Goal: Transaction & Acquisition: Purchase product/service

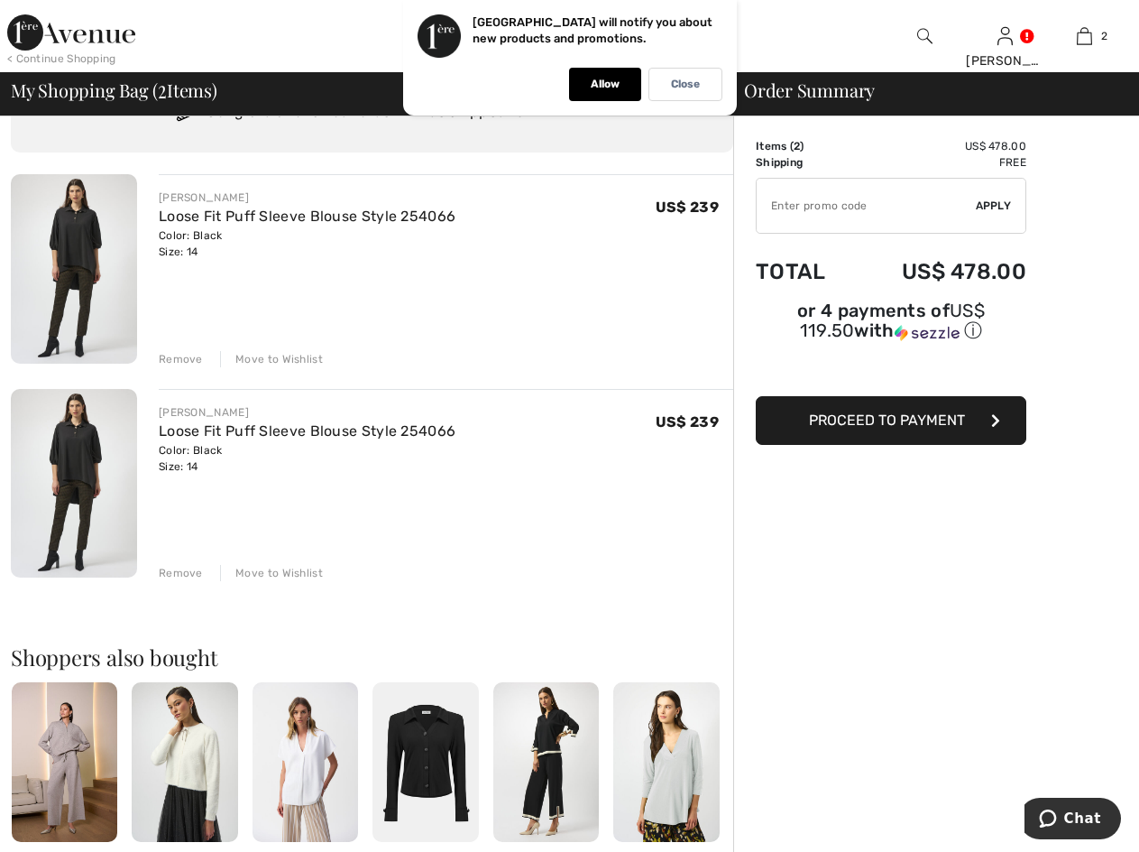
click at [178, 575] on div "Remove" at bounding box center [181, 573] width 44 height 16
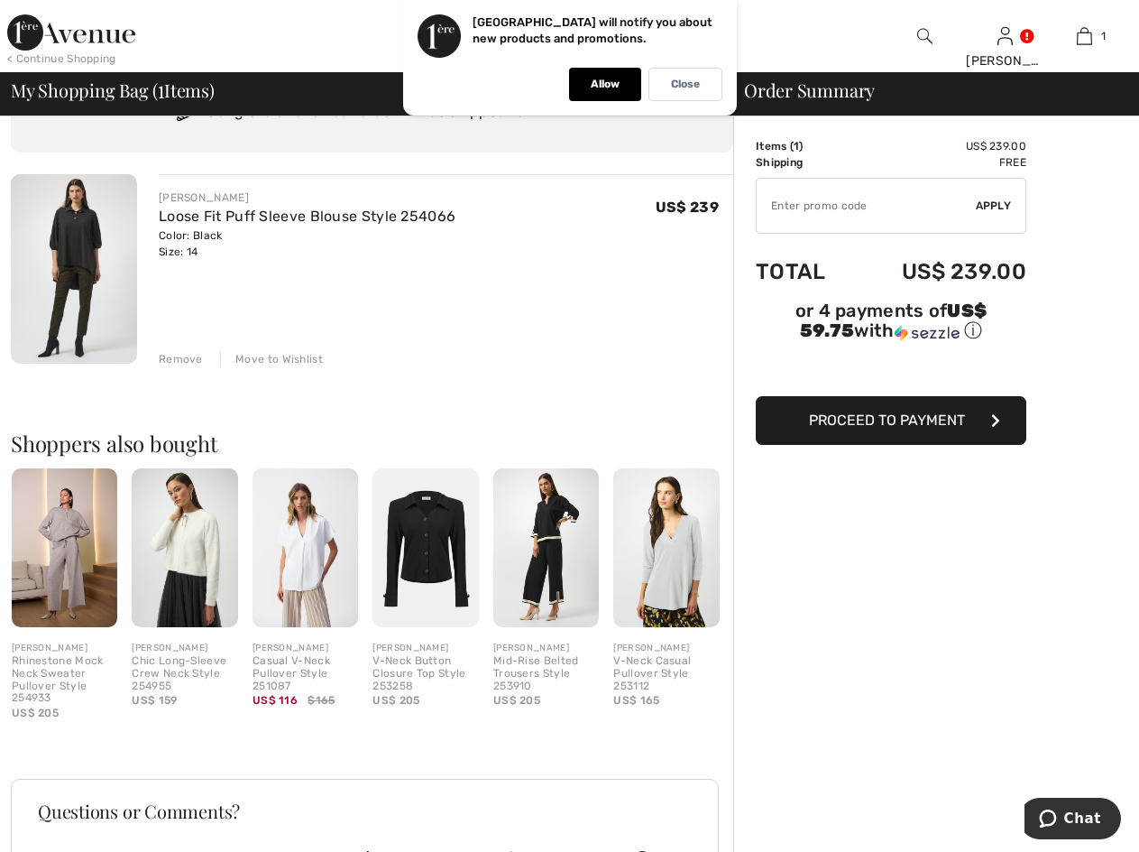
click at [879, 411] on span "Proceed to Payment" at bounding box center [887, 419] width 156 height 17
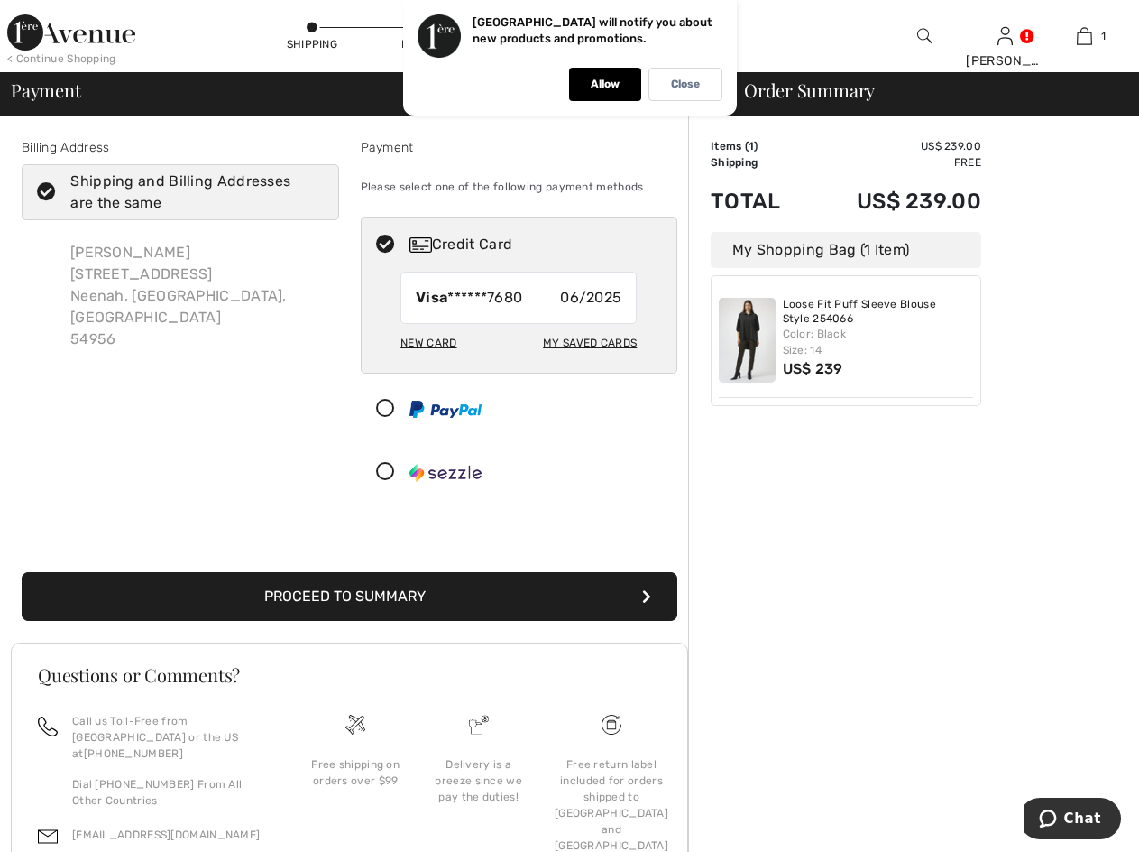
click at [472, 592] on button "Proceed to Summary" at bounding box center [350, 596] width 656 height 49
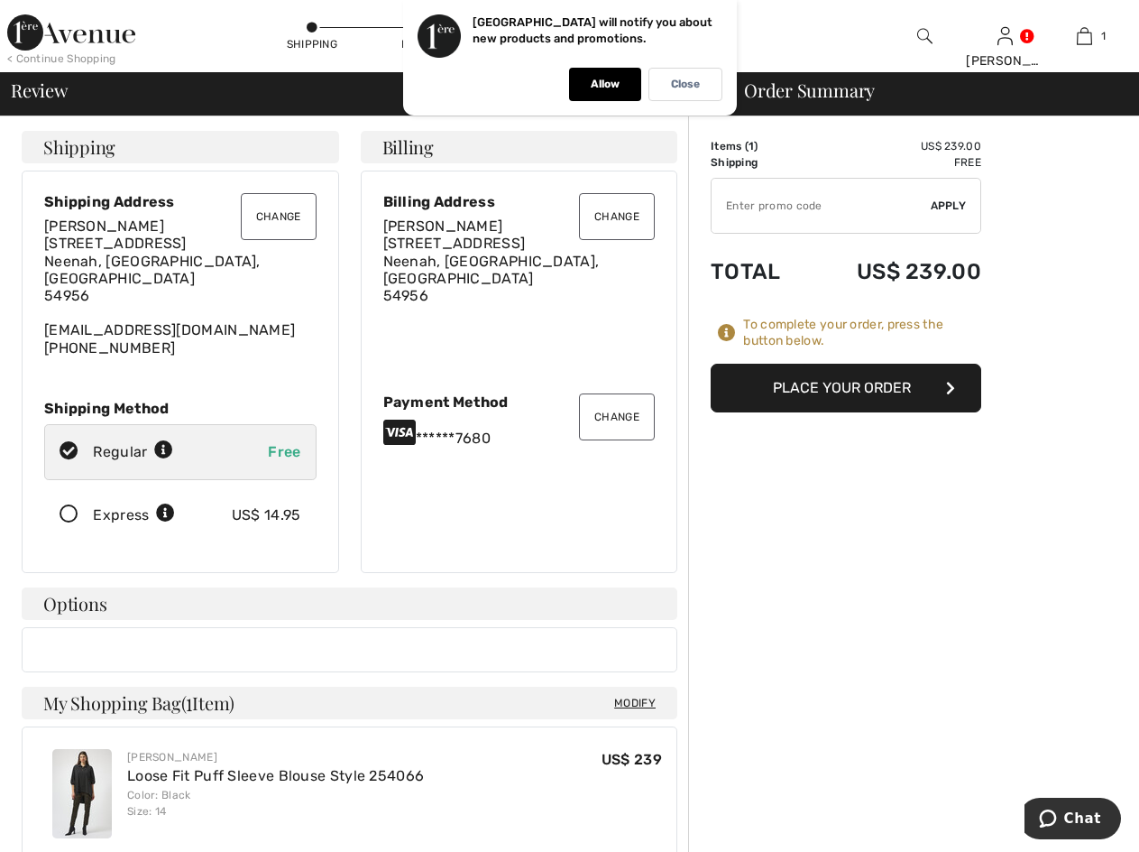
click at [876, 380] on button "Place Your Order" at bounding box center [846, 388] width 271 height 49
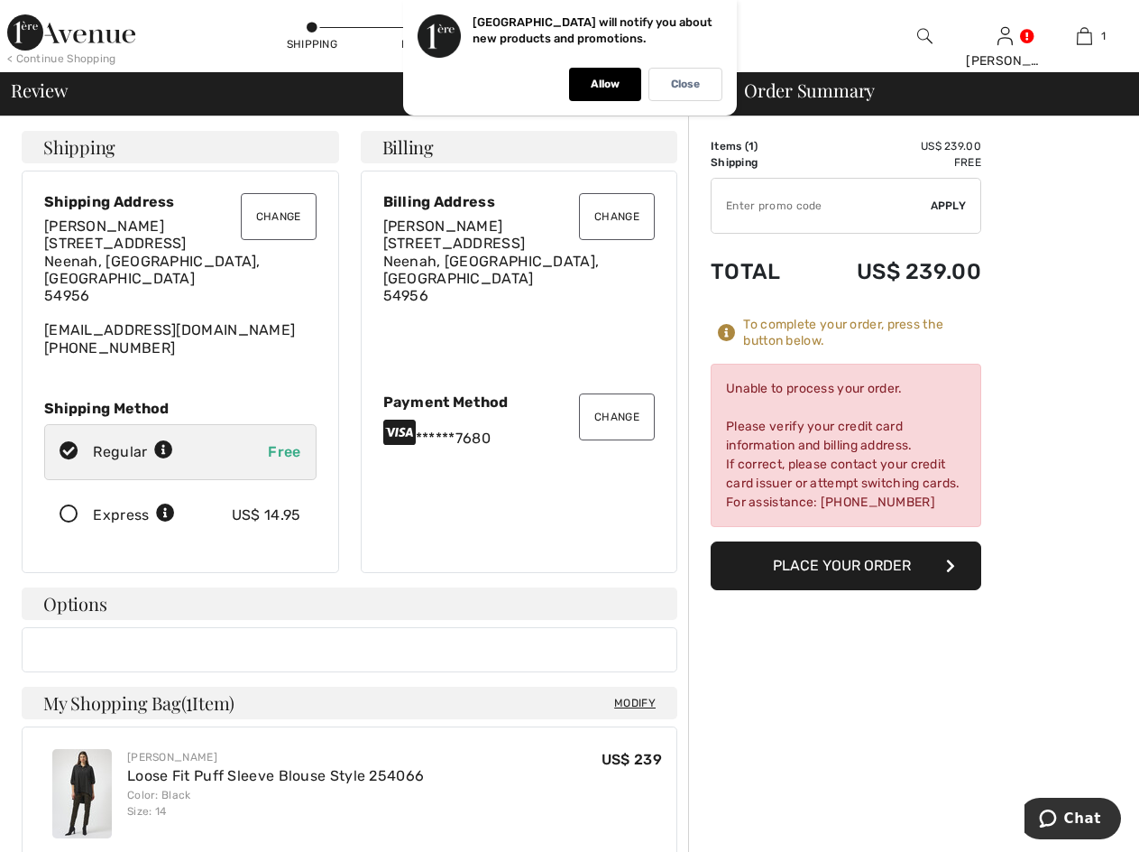
click at [639, 402] on button "Change" at bounding box center [617, 416] width 76 height 47
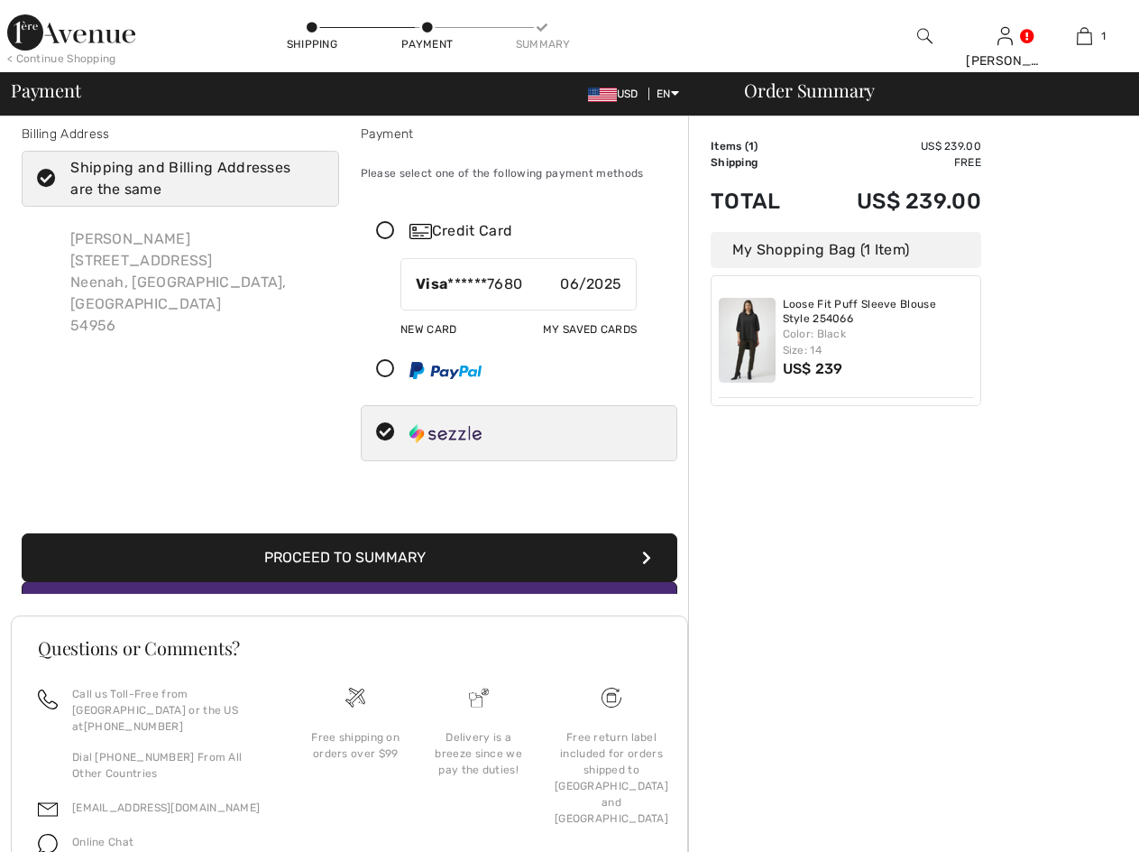
scroll to position [5, 0]
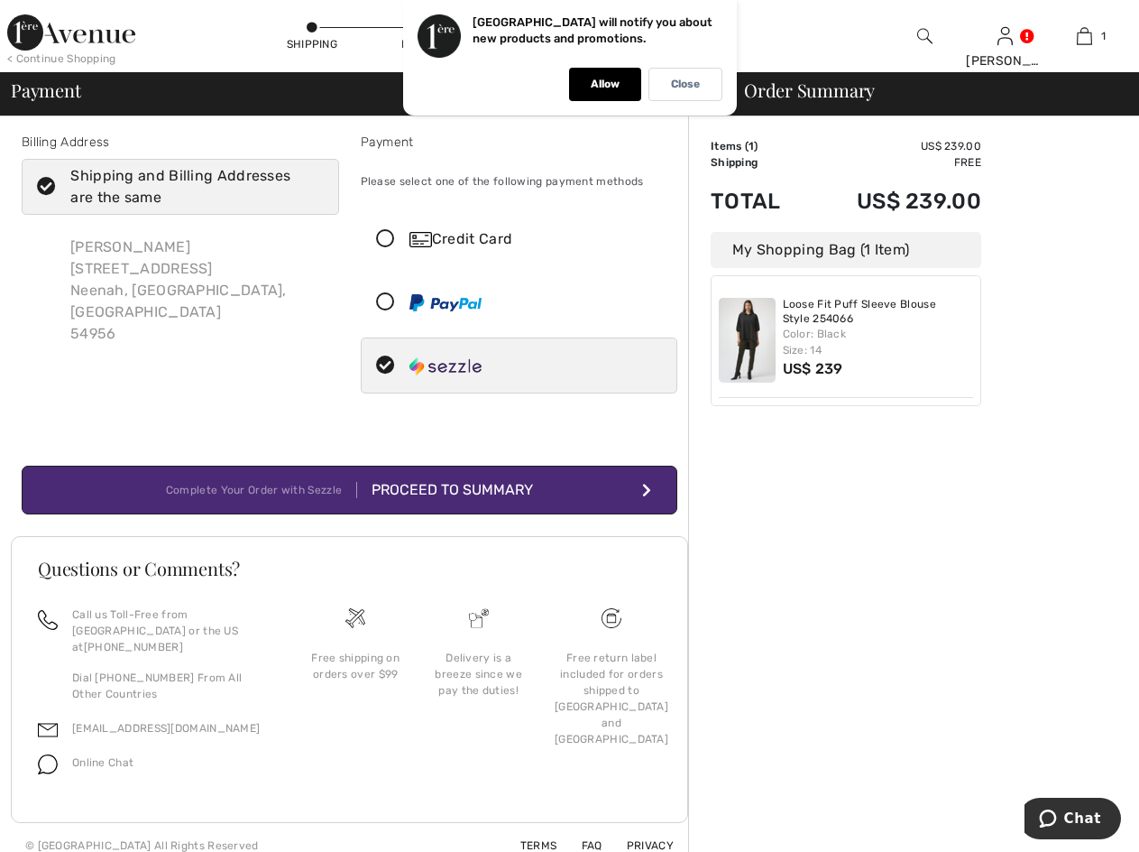
click at [527, 235] on div "Credit Card" at bounding box center [537, 239] width 255 height 22
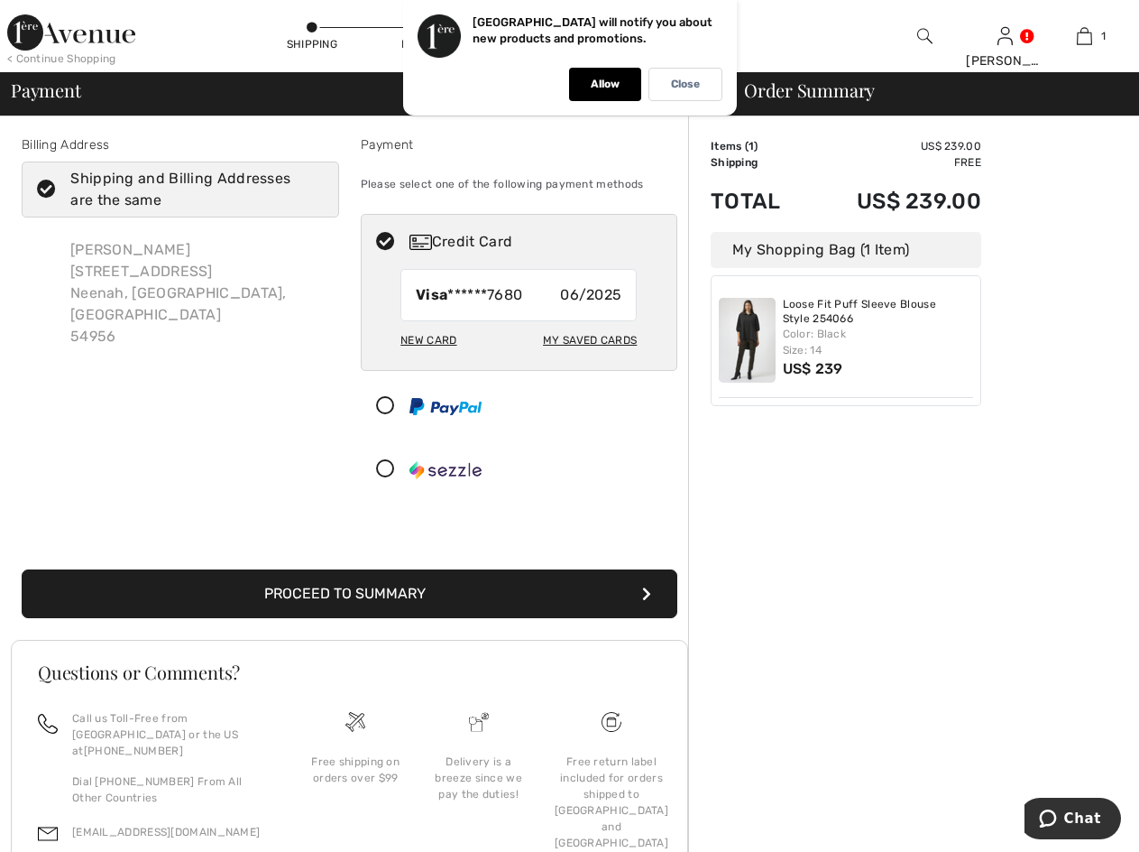
scroll to position [0, 0]
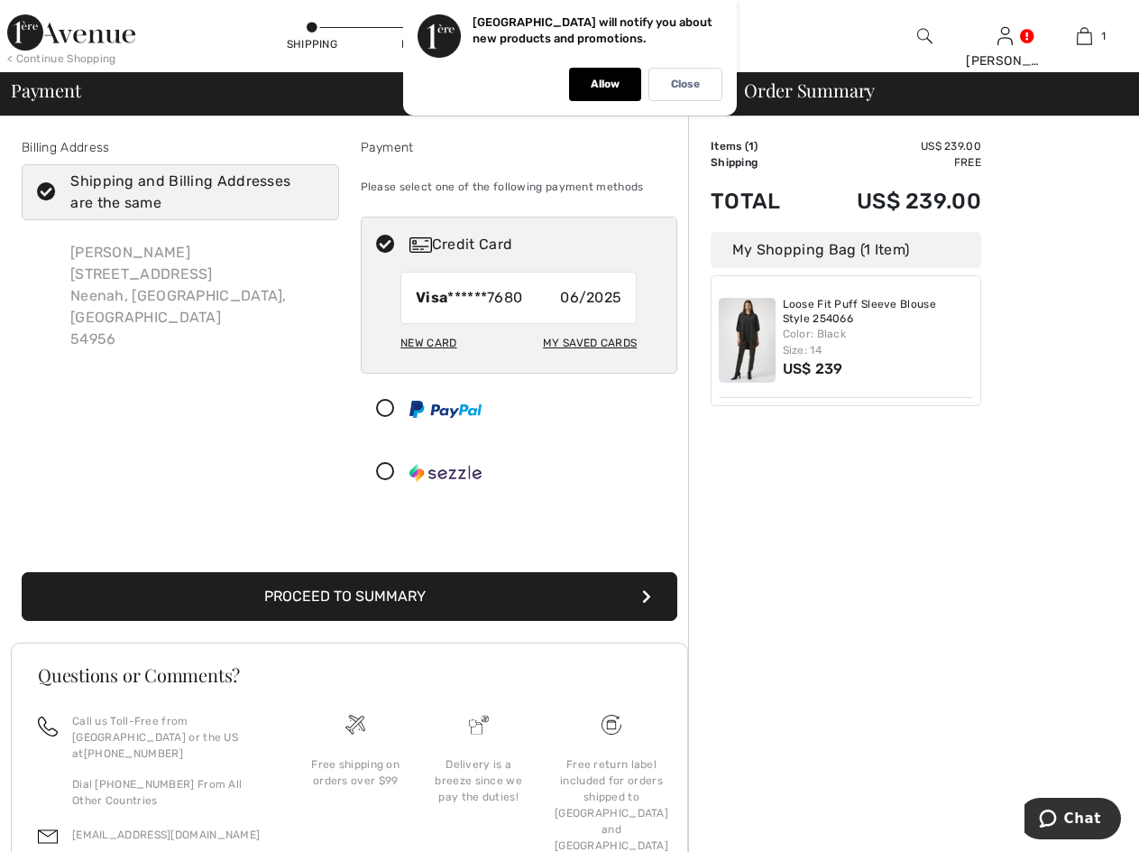
click at [364, 584] on button "Proceed to Summary" at bounding box center [350, 596] width 656 height 49
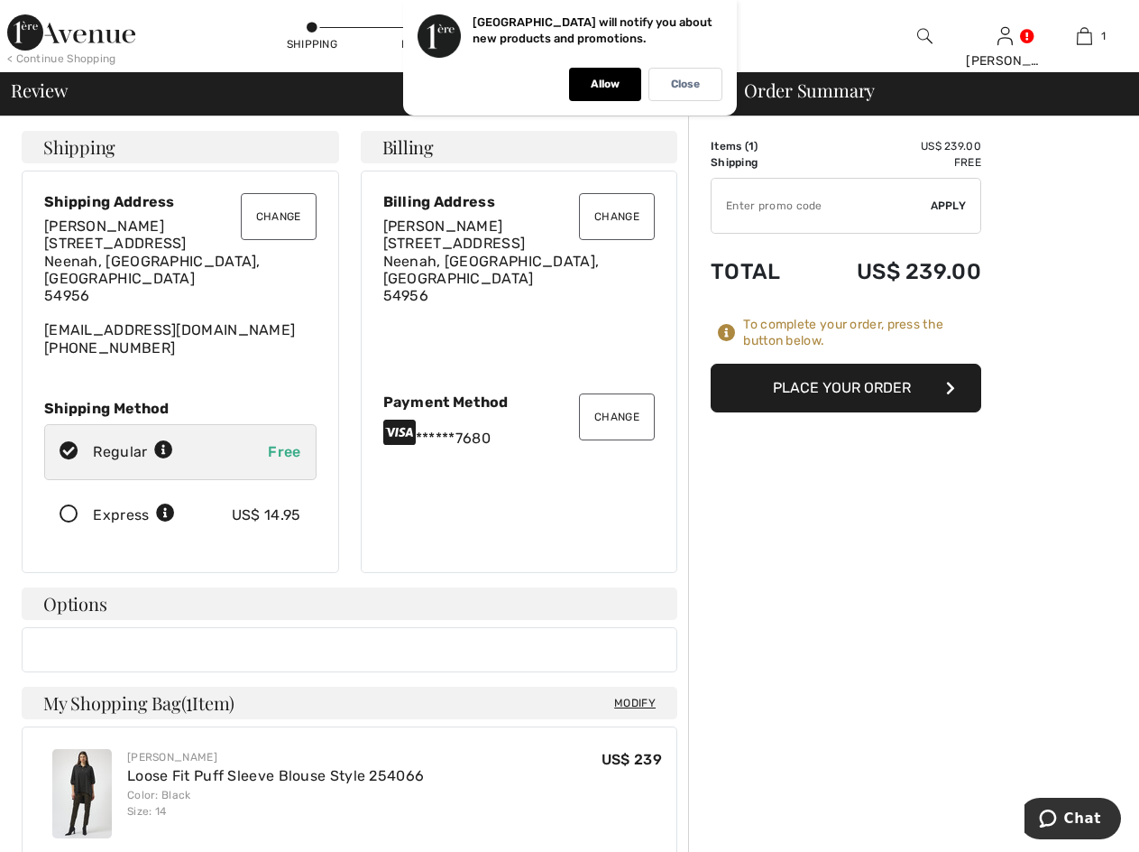
click at [838, 385] on button "Place Your Order" at bounding box center [846, 388] width 271 height 49
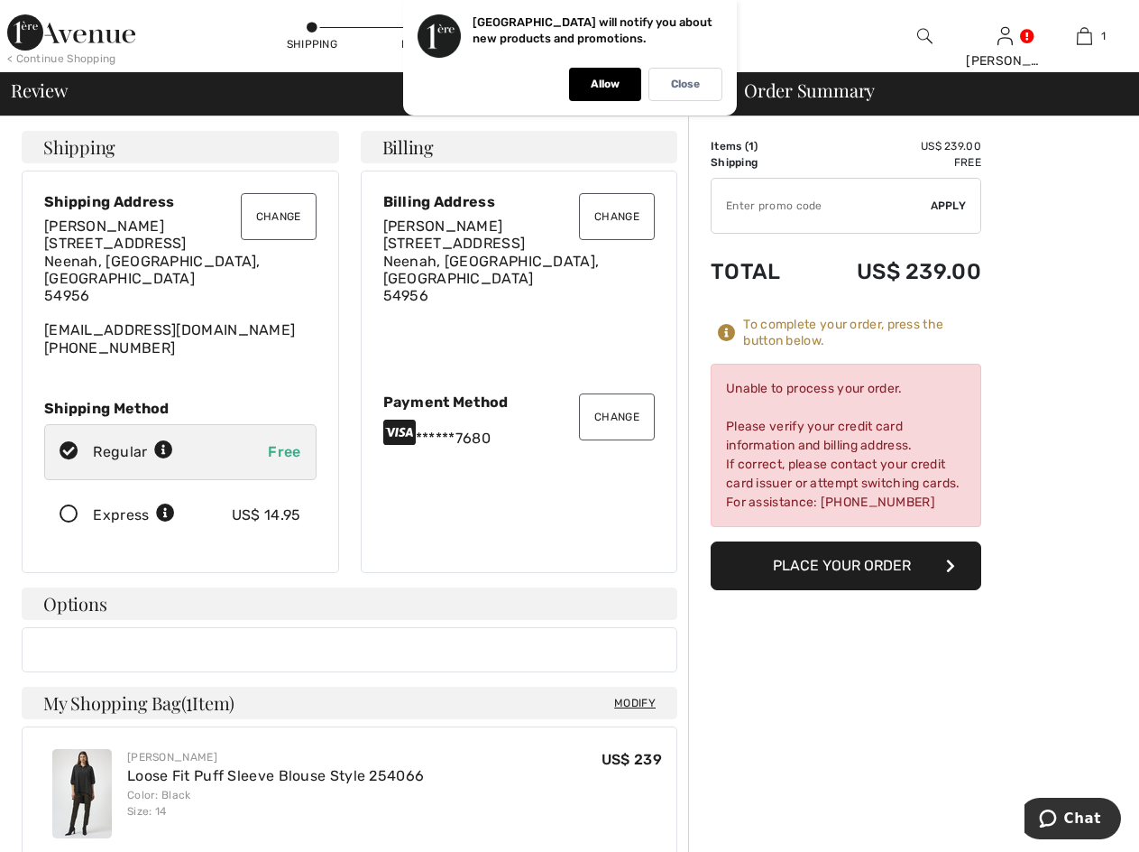
click at [635, 412] on button "Change" at bounding box center [617, 416] width 76 height 47
